Goal: Task Accomplishment & Management: Use online tool/utility

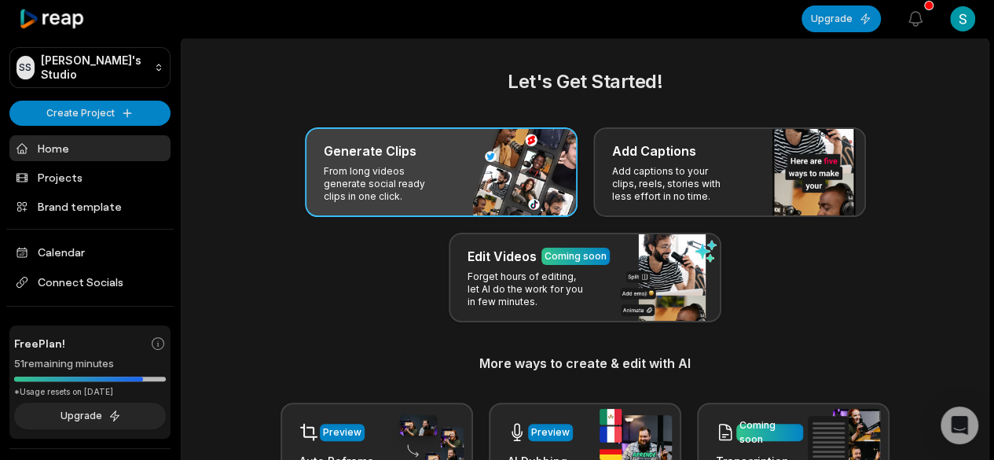
click at [394, 170] on p "From long videos generate social ready clips in one click." at bounding box center [385, 184] width 122 height 38
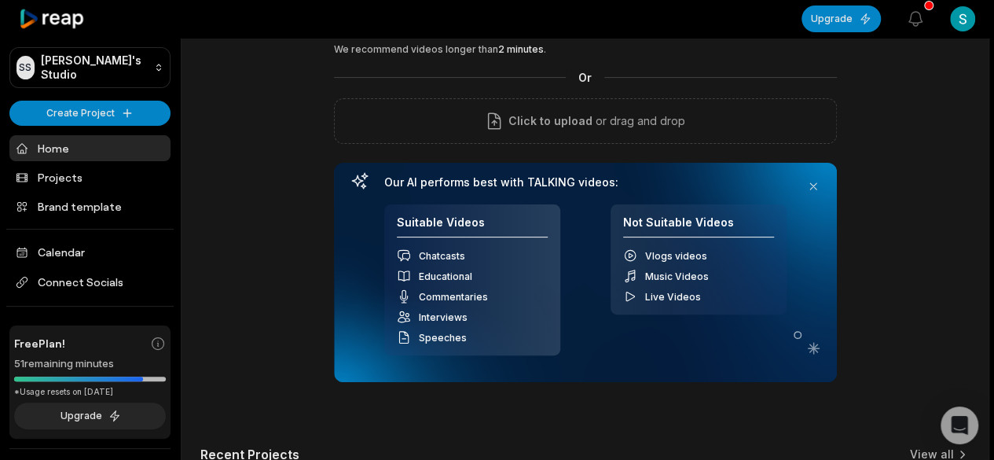
scroll to position [79, 0]
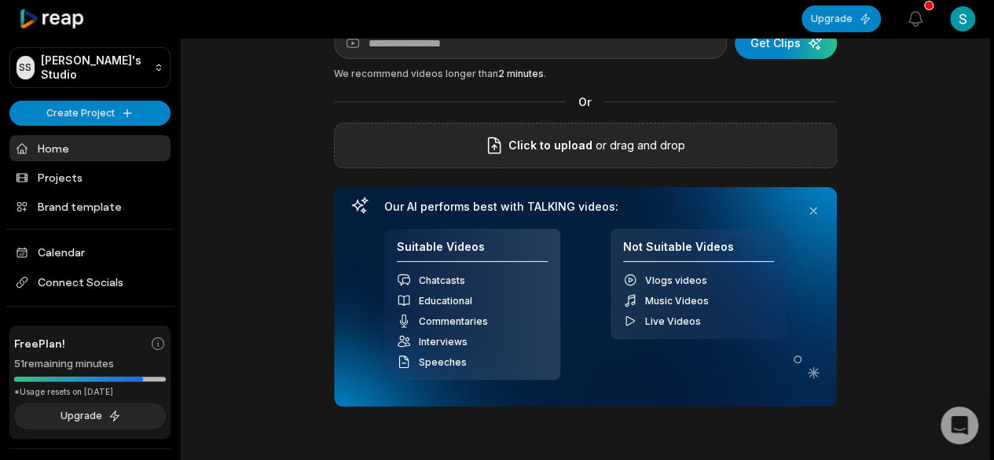
click at [577, 141] on span "Click to upload" at bounding box center [550, 145] width 84 height 19
click at [0, 0] on input "Click to upload" at bounding box center [0, 0] width 0 height 0
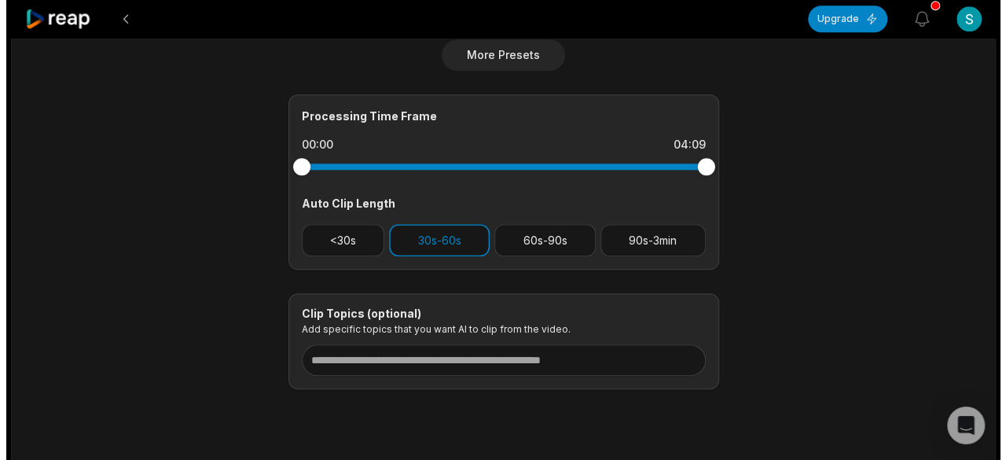
scroll to position [670, 0]
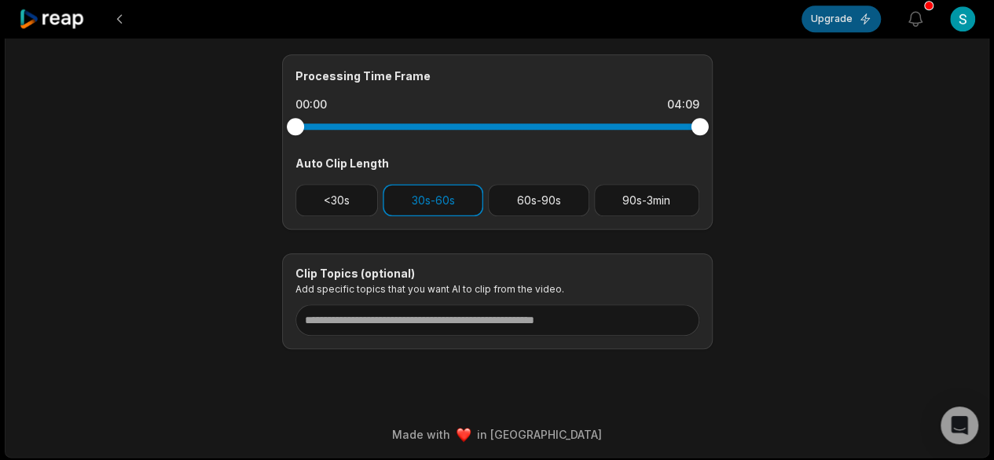
click at [828, 18] on button "Upgrade" at bounding box center [841, 19] width 79 height 27
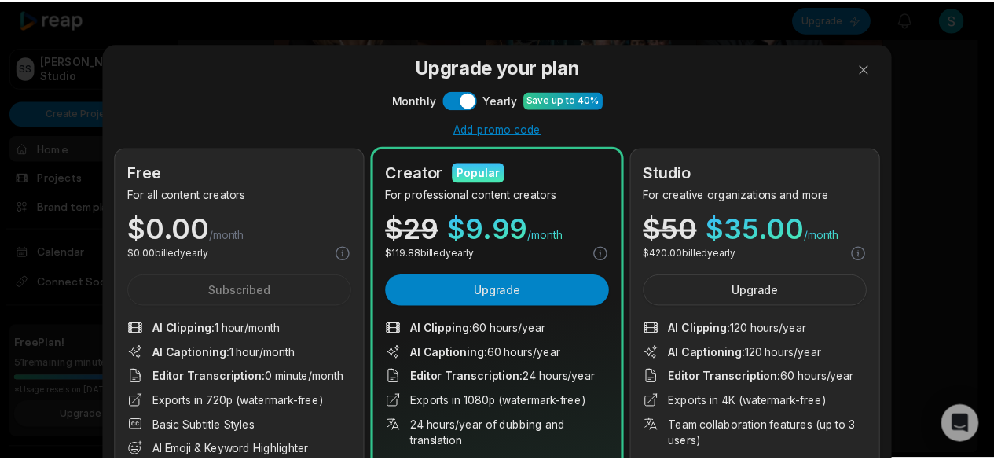
scroll to position [79, 0]
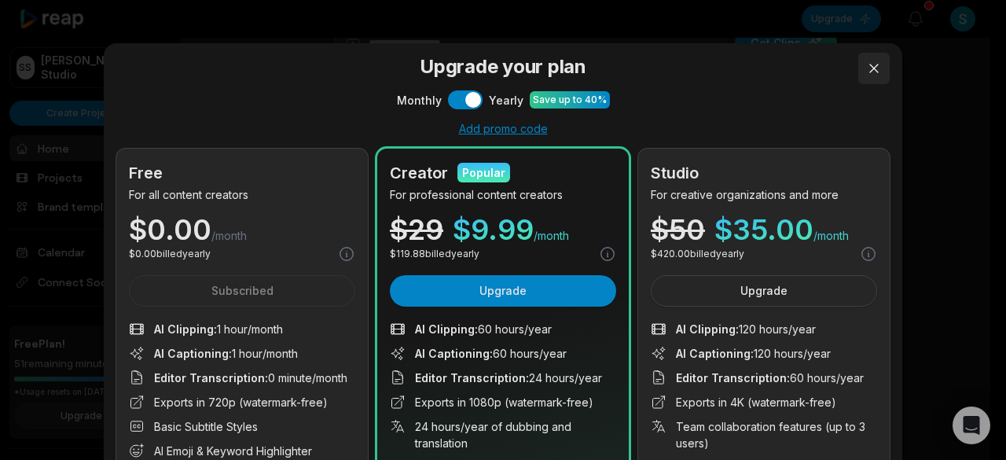
click at [866, 76] on button at bounding box center [873, 68] width 31 height 31
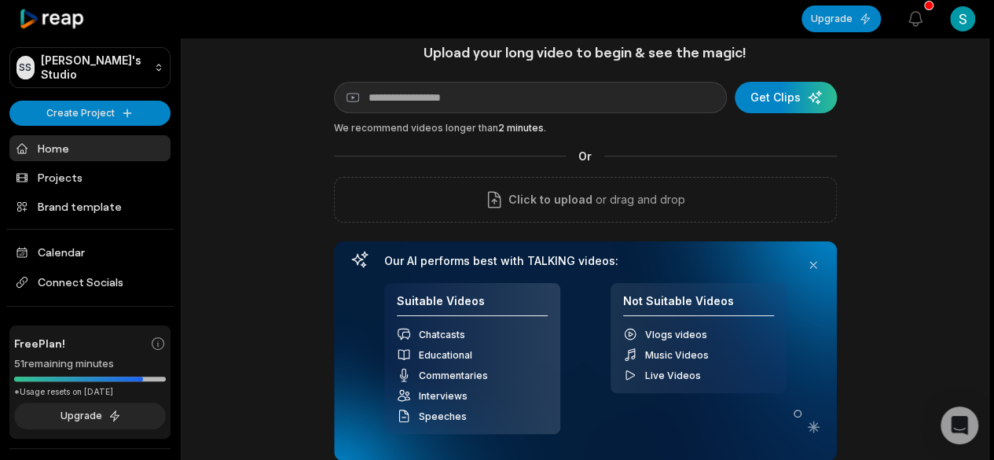
scroll to position [0, 0]
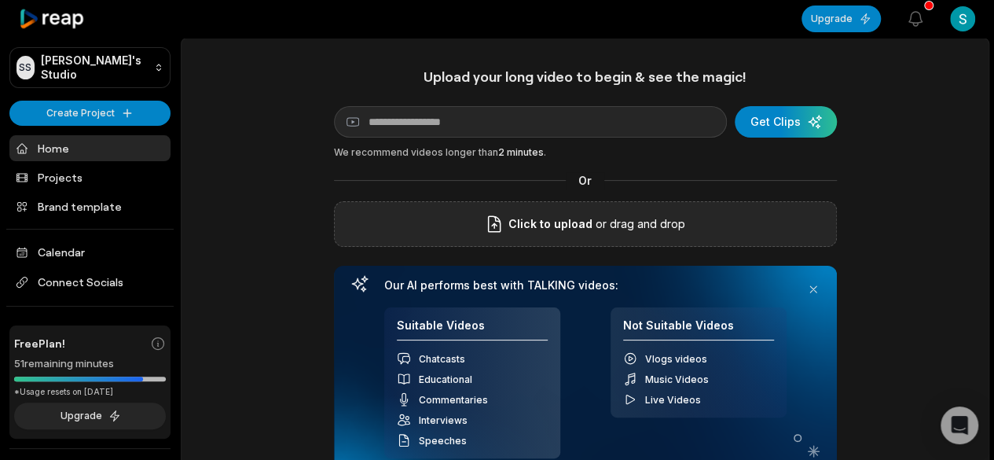
click at [588, 229] on span "Click to upload" at bounding box center [550, 224] width 84 height 19
click at [0, 0] on input "Click to upload" at bounding box center [0, 0] width 0 height 0
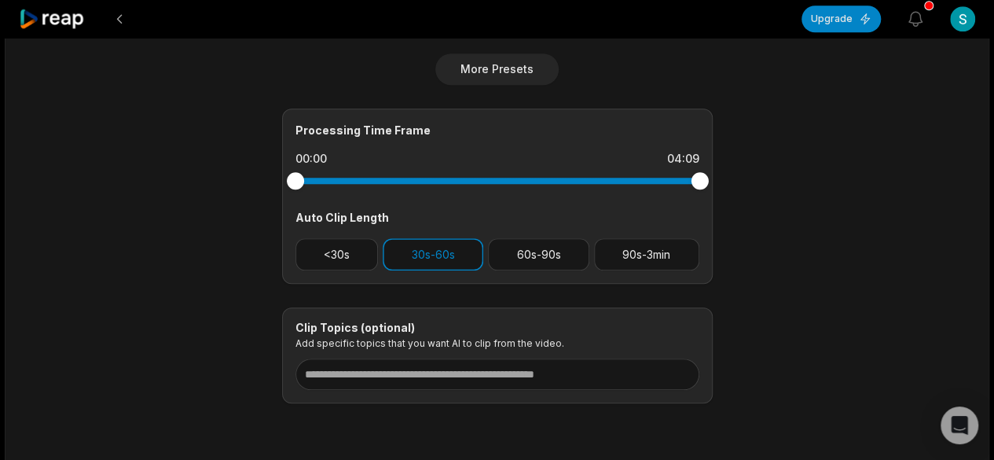
scroll to position [592, 0]
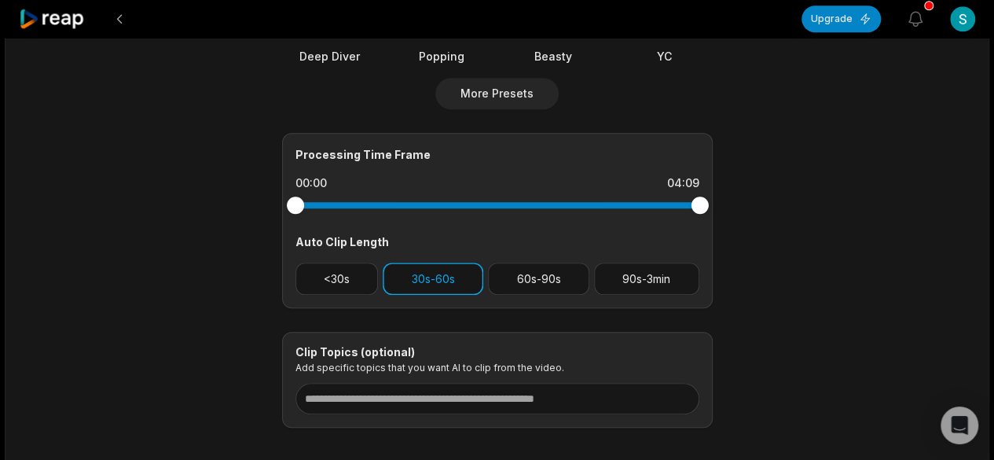
click at [409, 284] on button "30s-60s" at bounding box center [433, 278] width 101 height 32
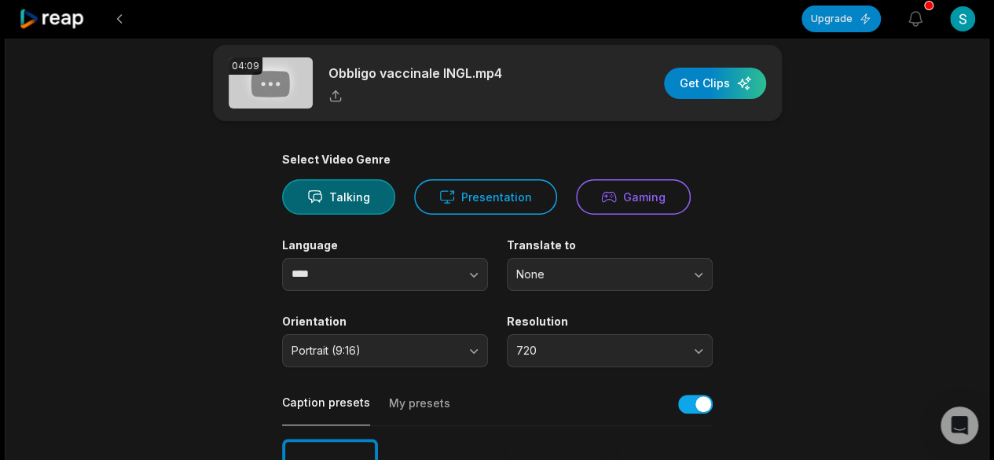
scroll to position [0, 0]
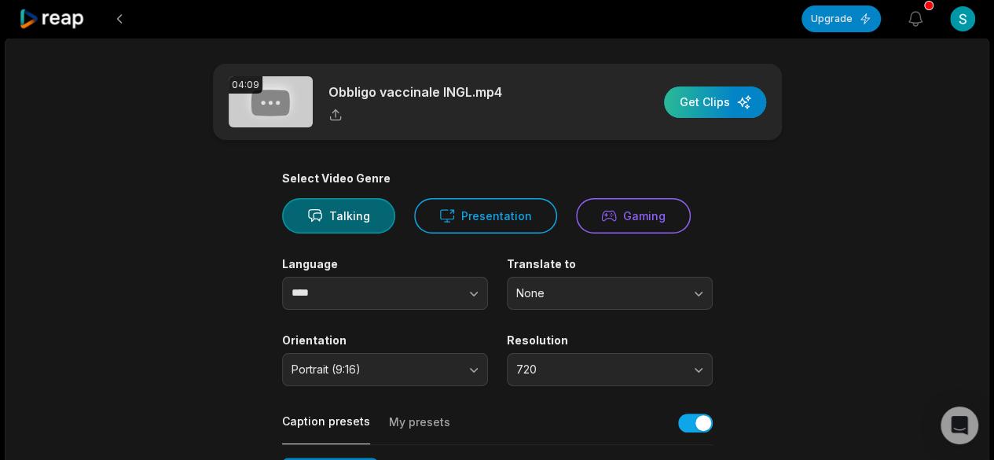
click at [707, 108] on div "button" at bounding box center [715, 101] width 102 height 31
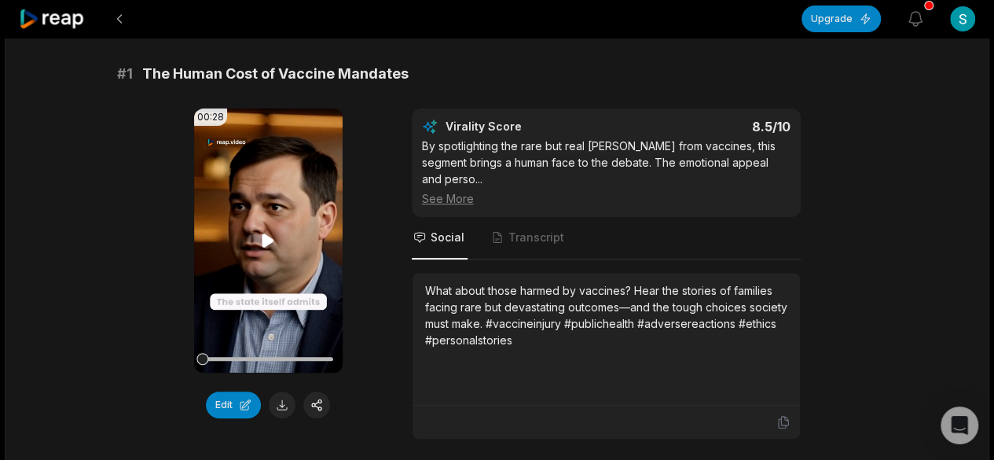
scroll to position [157, 0]
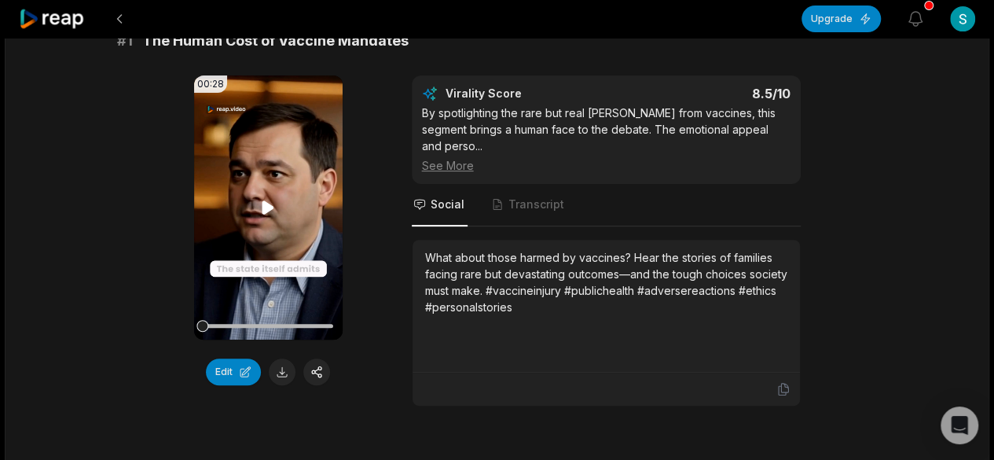
click at [264, 204] on icon at bounding box center [268, 206] width 12 height 13
drag, startPoint x: 215, startPoint y: 328, endPoint x: 193, endPoint y: 328, distance: 21.2
click at [194, 328] on div "00:28 Your browser does not support mp4 format." at bounding box center [268, 207] width 149 height 264
click at [281, 375] on button at bounding box center [282, 371] width 27 height 27
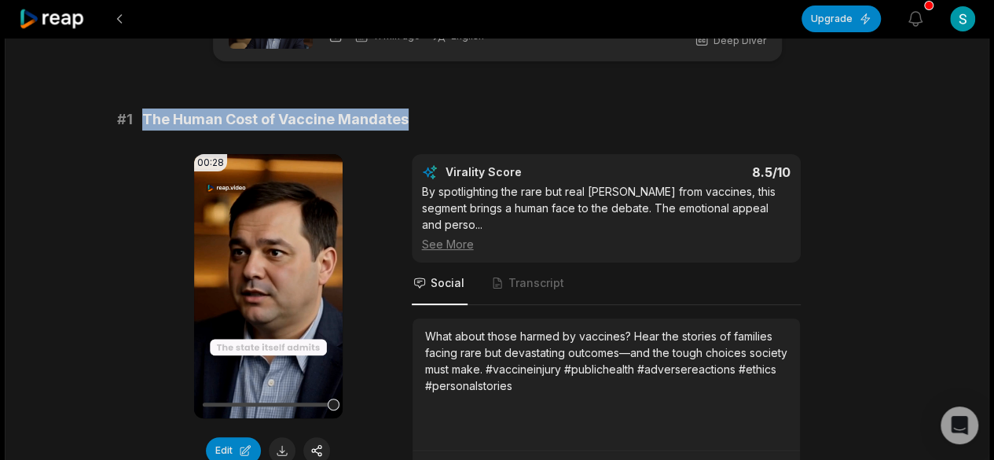
drag, startPoint x: 406, startPoint y: 119, endPoint x: 141, endPoint y: 130, distance: 265.1
click at [141, 130] on div "# 1 The Human Cost of Vaccine Mandates 00:28 Your browser does not support mp4 …" at bounding box center [497, 296] width 761 height 376
copy span "The Human Cost of Vaccine Mandates"
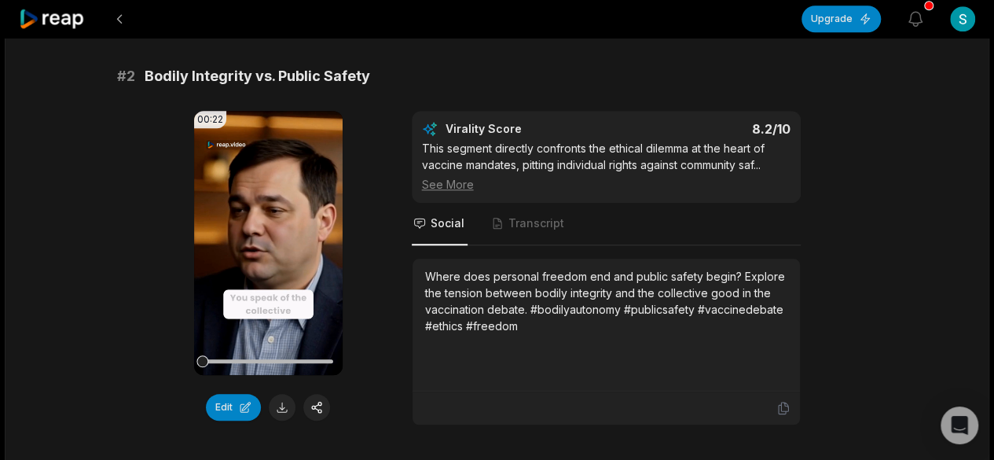
scroll to position [629, 0]
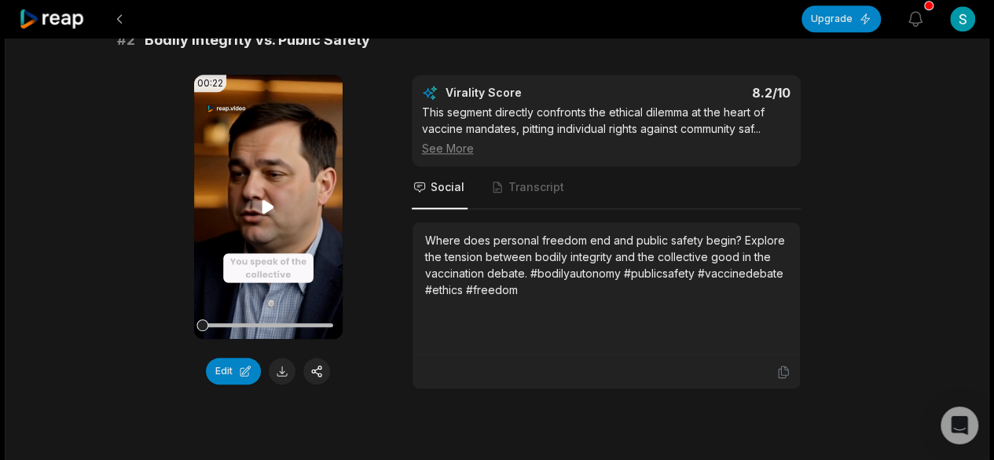
click at [264, 200] on icon at bounding box center [268, 206] width 12 height 13
click at [282, 358] on button at bounding box center [282, 371] width 27 height 27
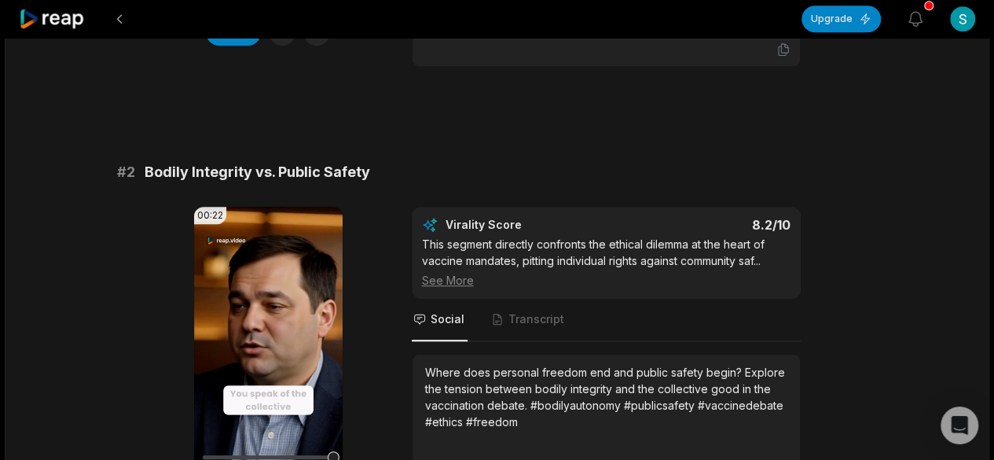
scroll to position [472, 0]
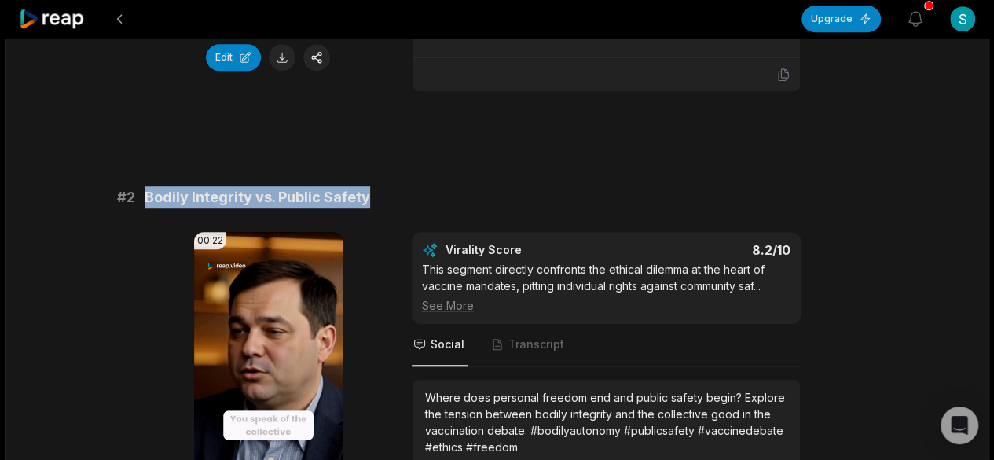
drag, startPoint x: 369, startPoint y: 174, endPoint x: 147, endPoint y: 179, distance: 221.7
click at [147, 186] on div "# 2 Bodily Integrity vs. Public Safety" at bounding box center [497, 197] width 761 height 22
copy span "Bodily Integrity vs. Public Safety"
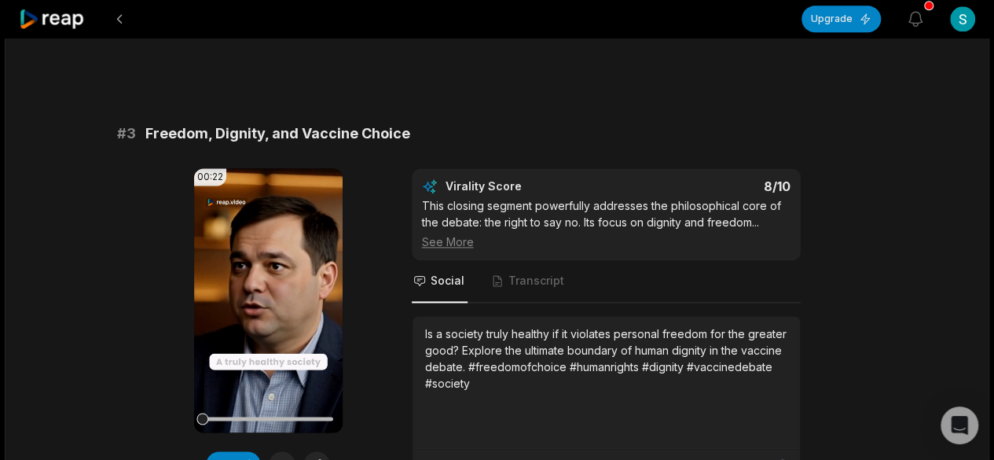
scroll to position [1022, 0]
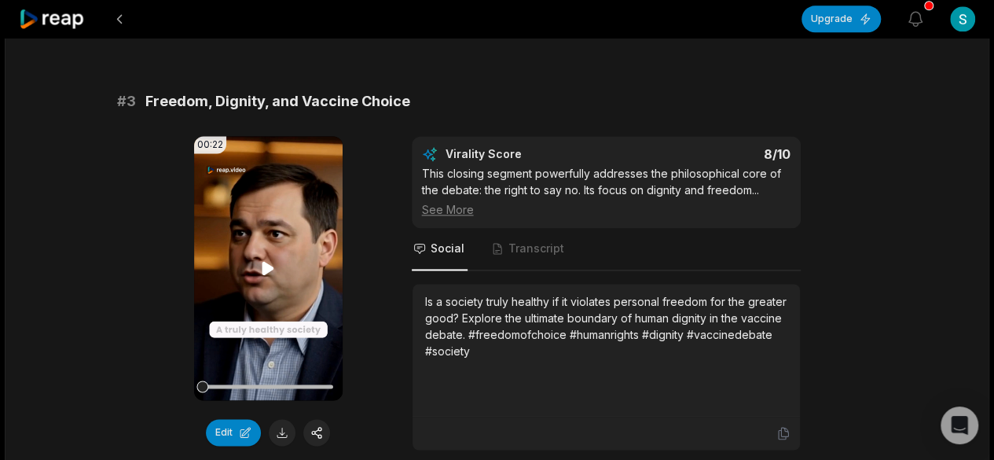
click at [274, 259] on icon at bounding box center [268, 268] width 19 height 19
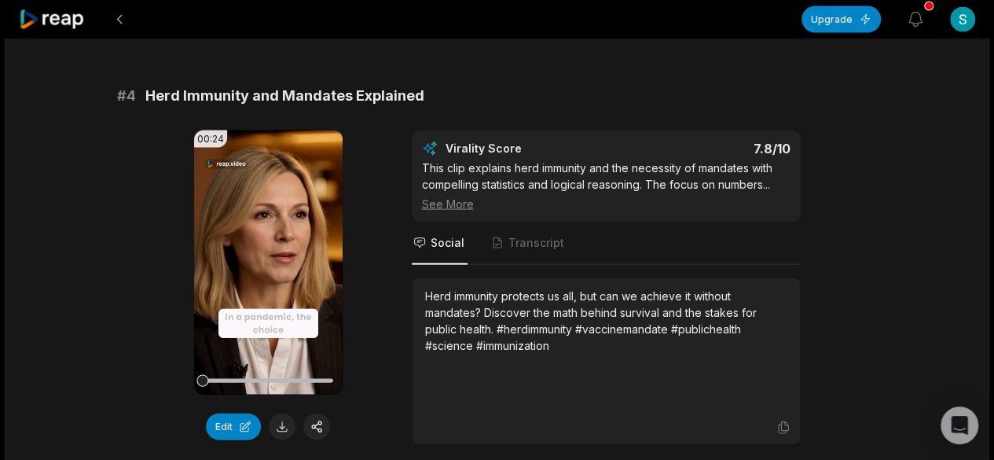
scroll to position [1493, 0]
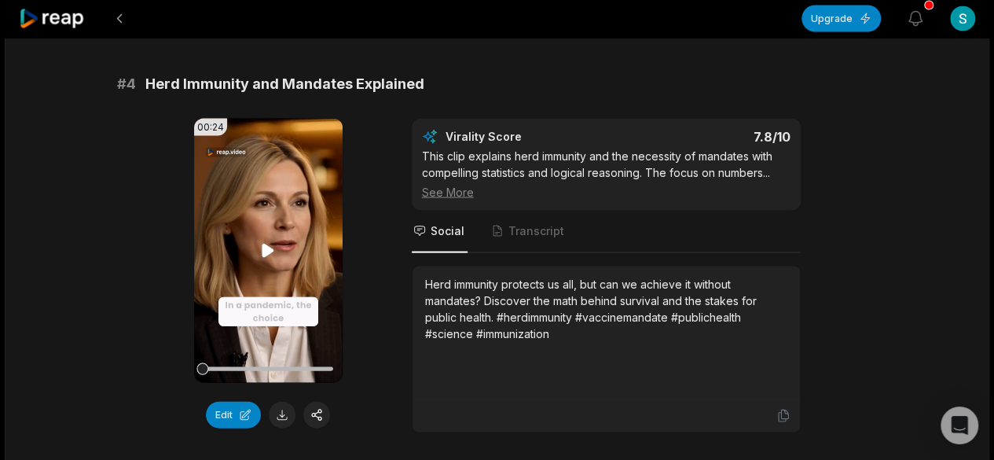
click at [273, 244] on icon at bounding box center [268, 250] width 12 height 13
click at [279, 402] on button at bounding box center [282, 415] width 27 height 27
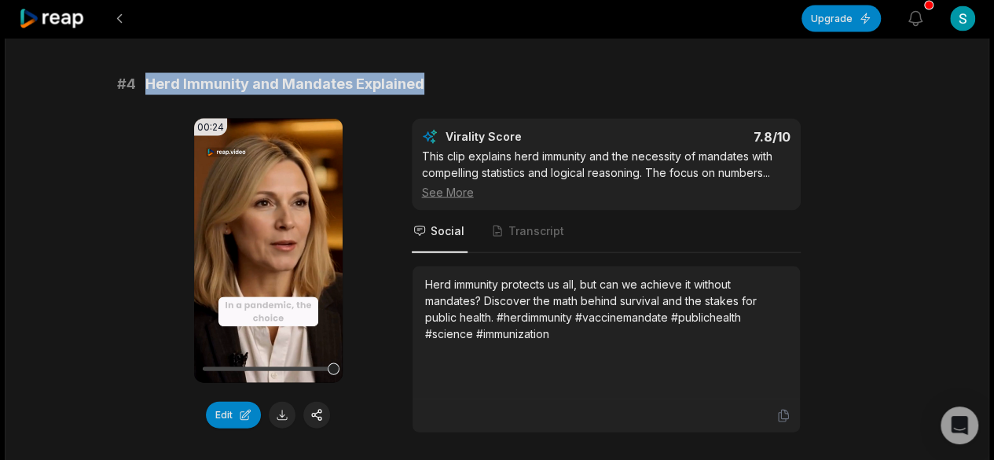
drag, startPoint x: 417, startPoint y: 66, endPoint x: 144, endPoint y: 72, distance: 273.5
click at [144, 73] on div "# 4 Herd Immunity and [PERSON_NAME] Explained" at bounding box center [497, 84] width 761 height 22
copy span "Herd Immunity and Mandates Explained"
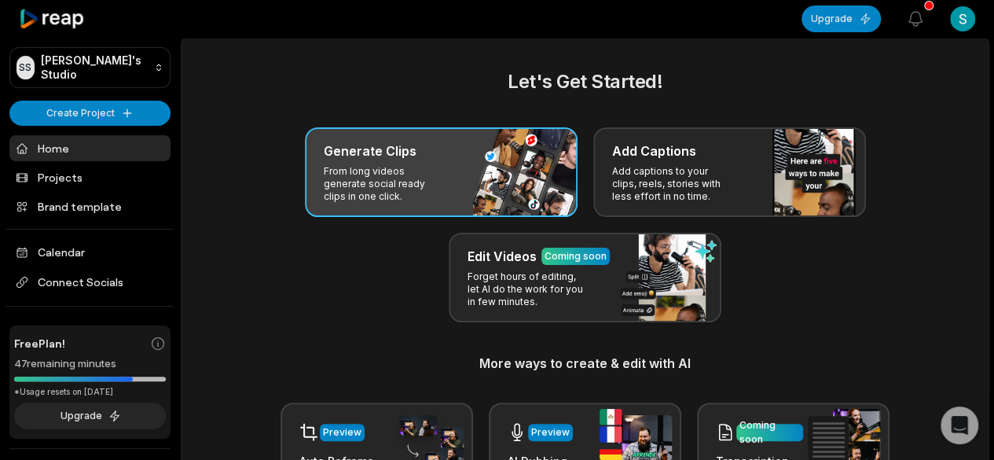
click at [450, 174] on div "Generate Clips From long videos generate social ready clips in one click." at bounding box center [441, 172] width 273 height 90
